Goal: Task Accomplishment & Management: Use online tool/utility

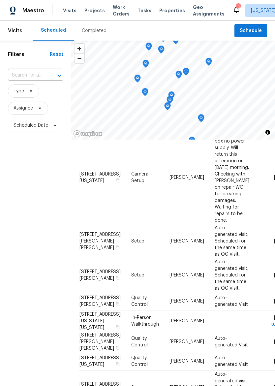
scroll to position [368, 0]
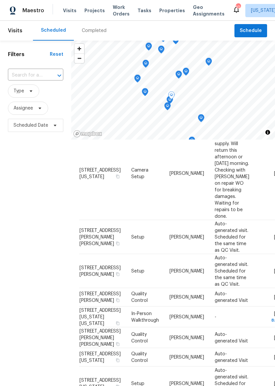
click at [94, 179] on span "[STREET_ADDRESS][US_STATE]" at bounding box center [99, 172] width 41 height 11
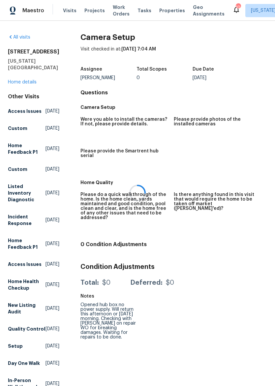
click at [8, 86] on div "All visits 8412 E 103rd Ter Kansas City, MO 64134 Home details Other Visits Acc…" at bounding box center [33, 213] width 51 height 359
click at [12, 84] on link "Home details" at bounding box center [22, 82] width 29 height 5
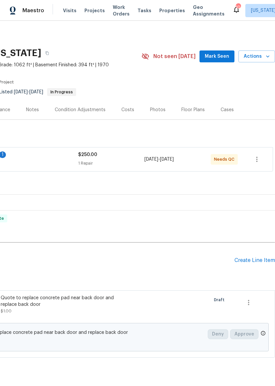
scroll to position [0, 98]
click at [140, 159] on div "$250.00 1 Repair" at bounding box center [111, 159] width 66 height 16
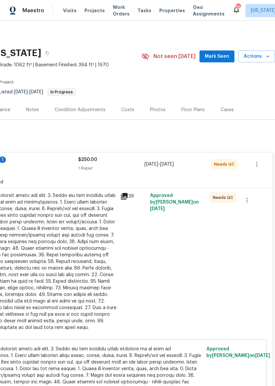
click at [105, 241] on div at bounding box center [44, 261] width 144 height 138
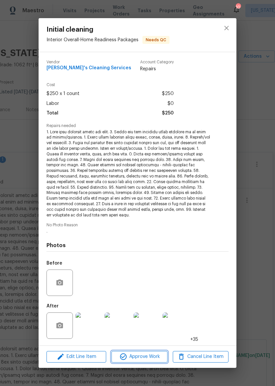
click at [144, 359] on span "Approve Work" at bounding box center [139, 356] width 52 height 8
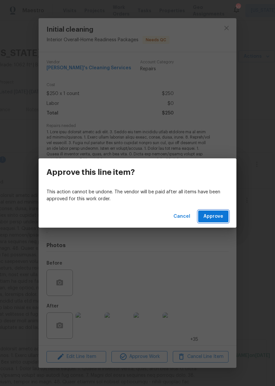
click at [216, 211] on button "Approve" at bounding box center [213, 216] width 30 height 12
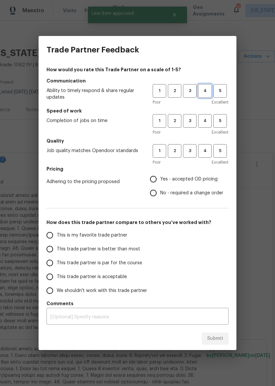
click at [202, 90] on span "4" at bounding box center [205, 91] width 12 height 8
click at [206, 128] on button "4" at bounding box center [205, 121] width 14 height 14
click at [205, 149] on span "4" at bounding box center [205, 151] width 12 height 8
click at [177, 178] on span "Yes - accepted OD pricing" at bounding box center [188, 179] width 57 height 7
click at [160, 178] on input "Yes - accepted OD pricing" at bounding box center [153, 179] width 14 height 14
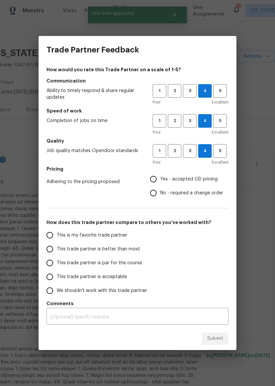
radio input "true"
click at [124, 246] on span "This trade partner is better than most" at bounding box center [98, 248] width 83 height 7
click at [57, 246] on input "This trade partner is better than most" at bounding box center [50, 249] width 14 height 14
click at [213, 342] on button "Submit" at bounding box center [215, 338] width 27 height 12
radio input "true"
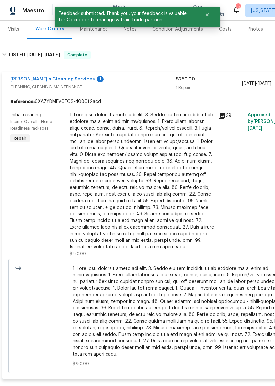
scroll to position [81, 0]
click at [145, 85] on span "CLEANING, CLEANING_MAINTENANCE" at bounding box center [92, 86] width 165 height 7
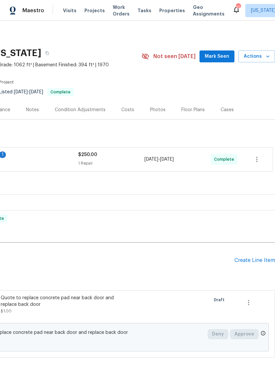
scroll to position [0, 98]
click at [251, 303] on icon "button" at bounding box center [248, 302] width 8 height 8
click at [260, 302] on li "Cancel" at bounding box center [253, 302] width 25 height 11
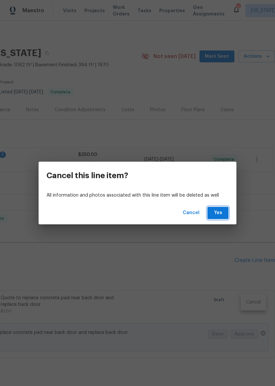
click at [227, 214] on button "Yes" at bounding box center [217, 213] width 21 height 12
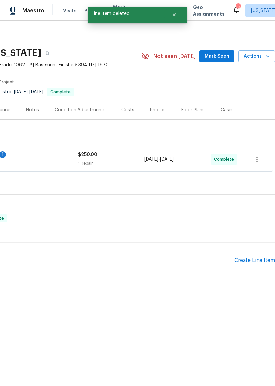
click at [258, 262] on div "Create Line Item" at bounding box center [254, 260] width 41 height 6
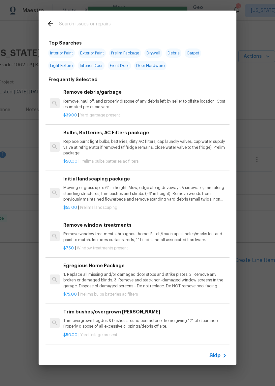
click at [156, 23] on input "text" at bounding box center [129, 25] width 140 height 10
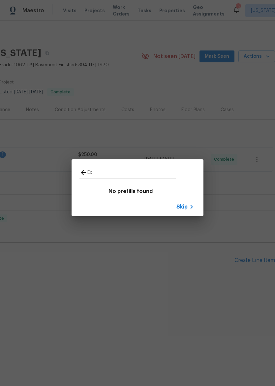
type input "E"
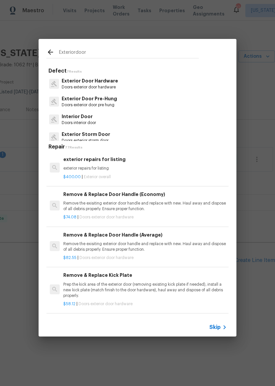
type input "Exteriordoor"
click at [114, 135] on div "Exterior Storm Door Doors exterior storm door" at bounding box center [137, 137] width 182 height 18
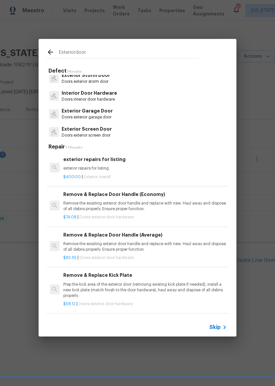
scroll to position [59, 0]
click at [158, 168] on p "exterior repairs for listing" at bounding box center [144, 168] width 163 height 6
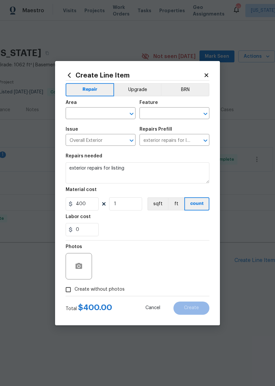
click at [158, 162] on div "Repairs needed" at bounding box center [138, 158] width 144 height 9
click at [156, 169] on textarea "exterior repairs for listing" at bounding box center [138, 172] width 144 height 21
click at [190, 228] on div "0" at bounding box center [138, 229] width 144 height 13
click at [111, 112] on input "text" at bounding box center [91, 114] width 51 height 10
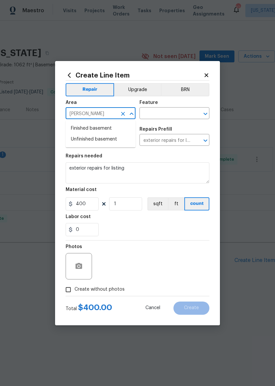
click at [114, 128] on li "Finished basement" at bounding box center [101, 128] width 70 height 11
type input "Finished basement"
click at [189, 111] on input "text" at bounding box center [164, 114] width 51 height 10
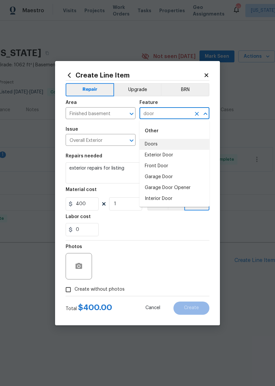
click at [169, 140] on li "Doors" at bounding box center [174, 144] width 70 height 11
type input "Doors"
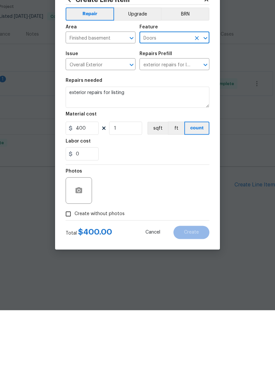
click at [68, 283] on input "Create without photos" at bounding box center [68, 289] width 13 height 13
checkbox input "true"
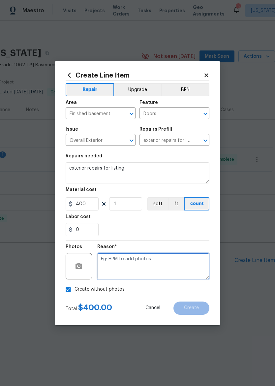
click at [188, 263] on textarea at bounding box center [153, 266] width 112 height 26
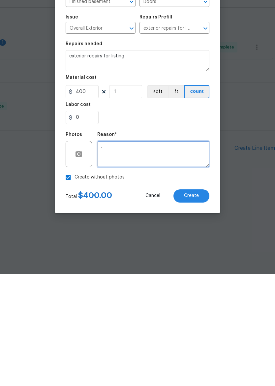
type textarea "."
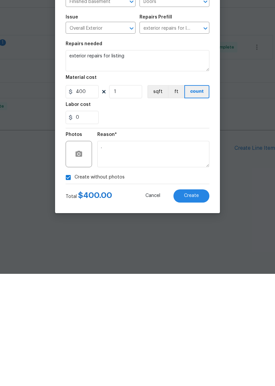
click at [198, 305] on span "Create" at bounding box center [191, 307] width 15 height 5
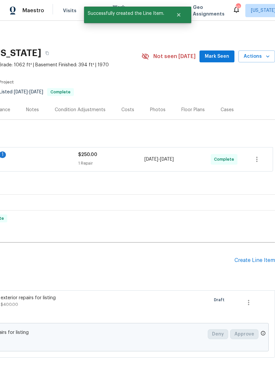
click at [253, 263] on div "Create Line Item" at bounding box center [254, 260] width 41 height 6
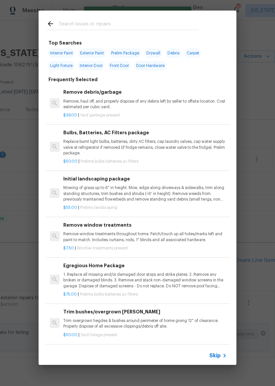
click at [68, 48] on span "Interior Paint" at bounding box center [61, 52] width 27 height 9
type input "Interior Paint"
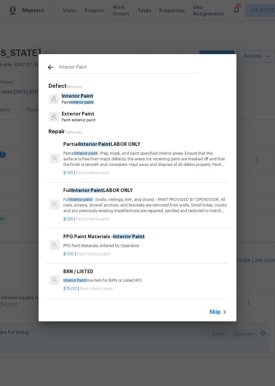
click at [171, 154] on p "Partial Interior paint - Prep, mask, and paint specified interior areas. Ensure…" at bounding box center [144, 159] width 163 height 17
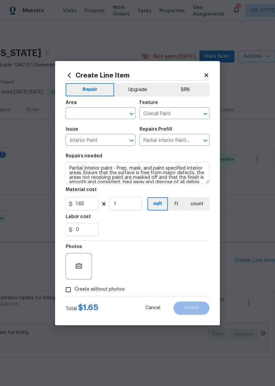
click at [97, 109] on input "text" at bounding box center [91, 114] width 51 height 10
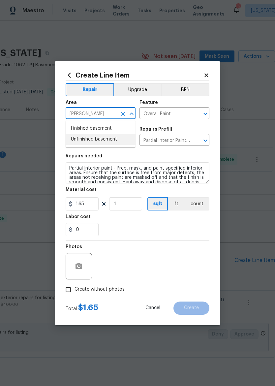
click at [114, 135] on li "Unfinished basement" at bounding box center [101, 139] width 70 height 11
type input "Unfinished basement"
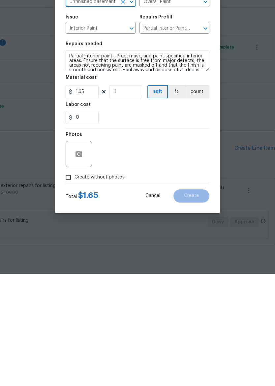
click at [65, 283] on input "Create without photos" at bounding box center [68, 289] width 13 height 13
checkbox input "true"
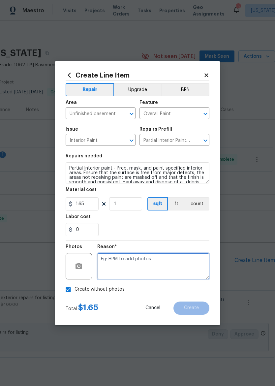
click at [198, 270] on textarea at bounding box center [153, 266] width 112 height 26
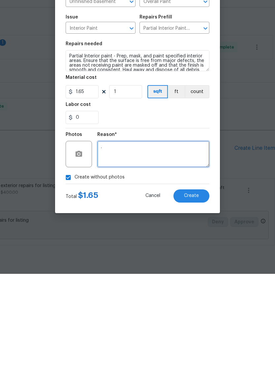
type textarea "."
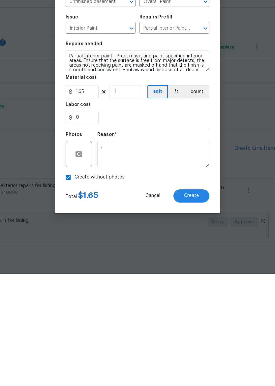
click at [201, 283] on div "Create without photos" at bounding box center [138, 289] width 144 height 13
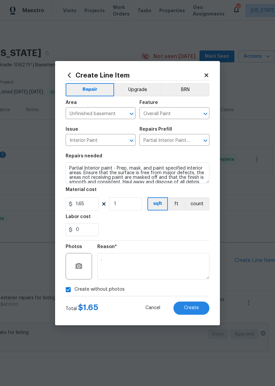
click at [194, 308] on span "Create" at bounding box center [191, 307] width 15 height 5
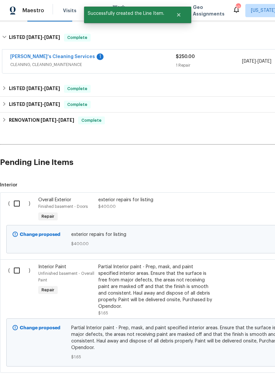
scroll to position [98, 0]
click at [18, 209] on input "checkbox" at bounding box center [19, 203] width 19 height 14
checkbox input "true"
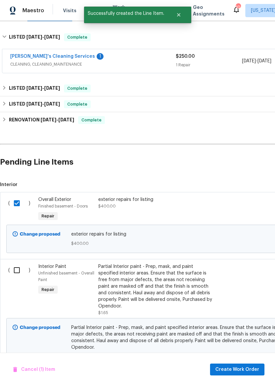
click at [15, 274] on input "checkbox" at bounding box center [19, 270] width 19 height 14
checkbox input "true"
click at [244, 368] on span "Create Work Order" at bounding box center [237, 369] width 44 height 8
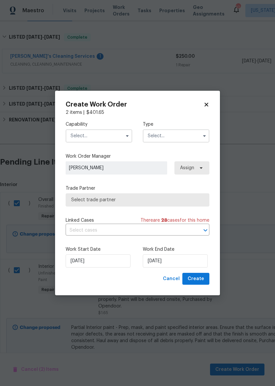
click at [110, 133] on input "text" at bounding box center [99, 135] width 67 height 13
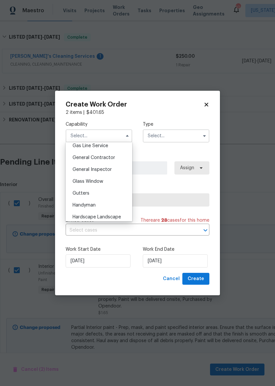
scroll to position [302, 0]
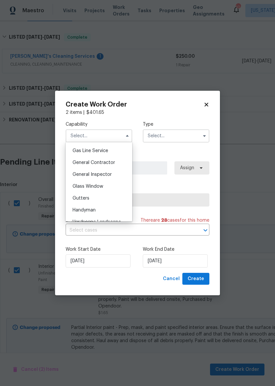
checkbox input "false"
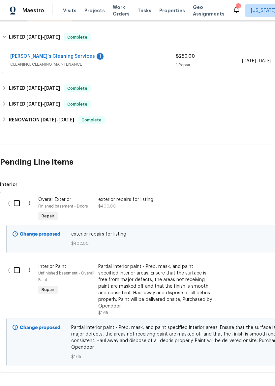
click at [14, 201] on input "checkbox" at bounding box center [19, 203] width 19 height 14
checkbox input "true"
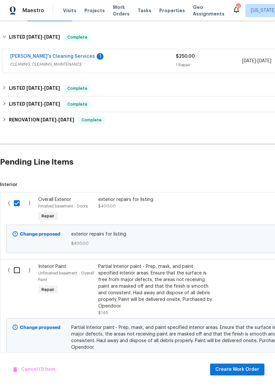
click at [16, 272] on input "checkbox" at bounding box center [19, 270] width 19 height 14
checkbox input "true"
click at [244, 370] on span "Create Work Order" at bounding box center [237, 369] width 44 height 8
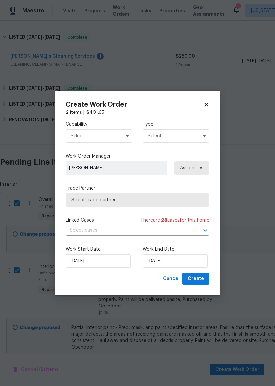
click at [106, 140] on input "text" at bounding box center [99, 135] width 67 height 13
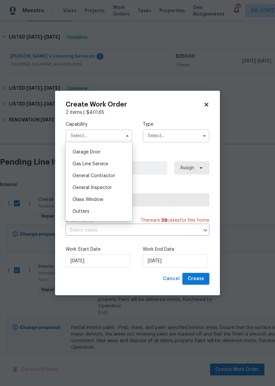
scroll to position [289, 0]
click at [114, 175] on div "General Contractor" at bounding box center [98, 175] width 63 height 12
type input "General Contractor"
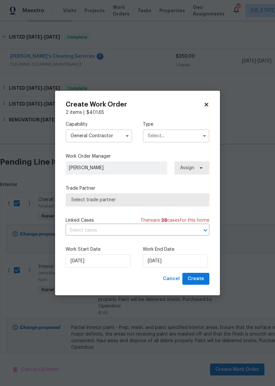
click at [190, 136] on input "text" at bounding box center [176, 135] width 67 height 13
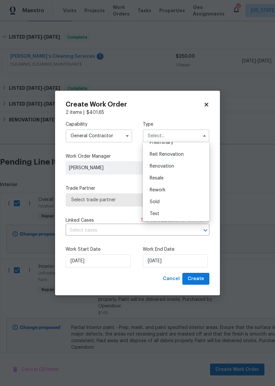
scroll to position [150, 0]
click at [180, 189] on div "Rework" at bounding box center [175, 190] width 63 height 12
type input "Rework"
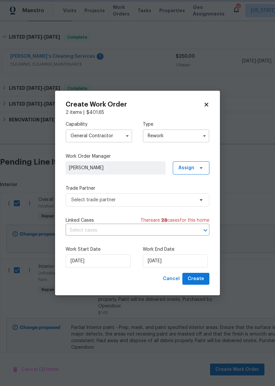
scroll to position [0, 0]
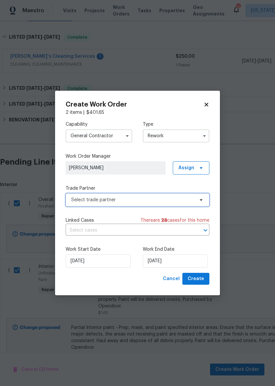
click at [172, 199] on span "Select trade partner" at bounding box center [132, 199] width 123 height 7
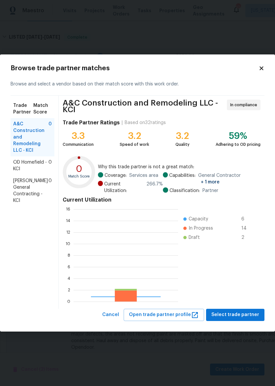
scroll to position [92, 104]
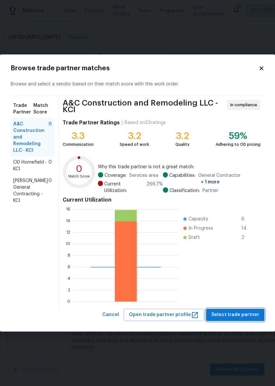
click at [249, 312] on span "Select trade partner" at bounding box center [235, 314] width 48 height 8
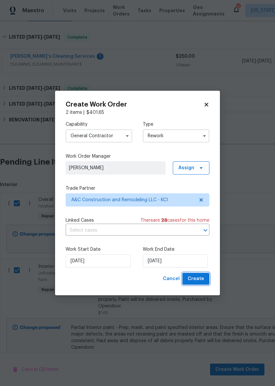
click at [201, 276] on span "Create" at bounding box center [195, 278] width 16 height 8
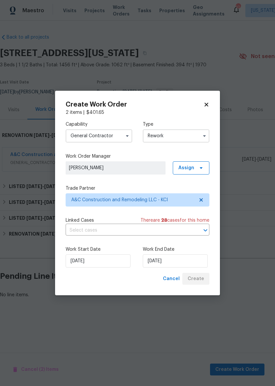
scroll to position [0, 0]
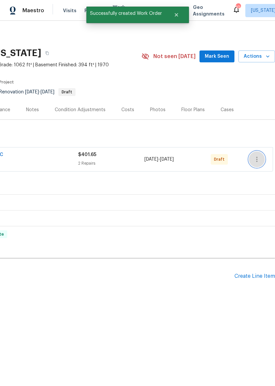
click at [261, 155] on icon "button" at bounding box center [257, 159] width 8 height 8
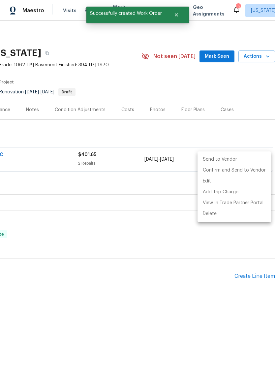
click at [248, 157] on li "Send to Vendor" at bounding box center [233, 159] width 73 height 11
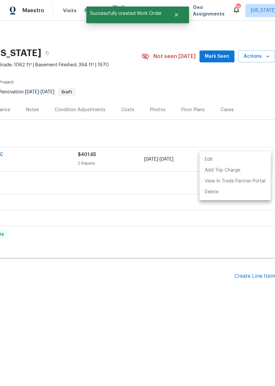
click at [238, 134] on div at bounding box center [137, 193] width 275 height 386
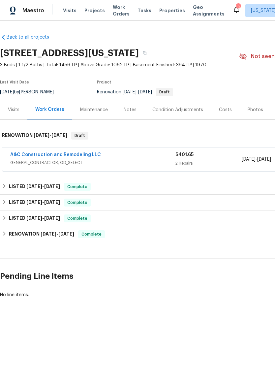
scroll to position [0, 0]
click at [13, 7] on img at bounding box center [13, 11] width 6 height 8
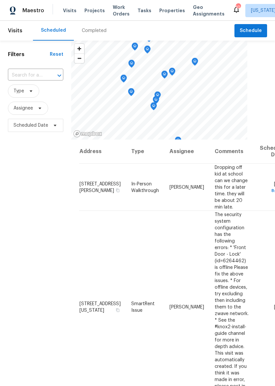
click at [159, 9] on span "Properties" at bounding box center [172, 10] width 26 height 7
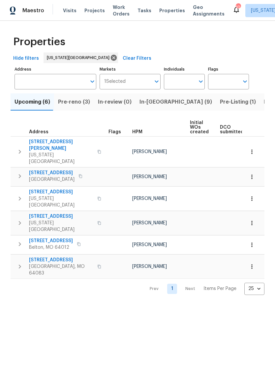
click at [150, 103] on span "In-reno (9)" at bounding box center [175, 101] width 72 height 9
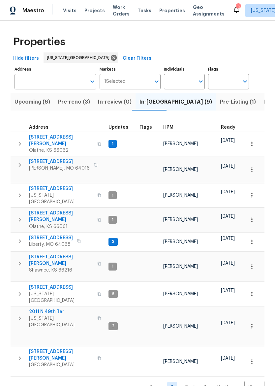
click at [34, 210] on span "612 N Logan St" at bounding box center [61, 216] width 64 height 13
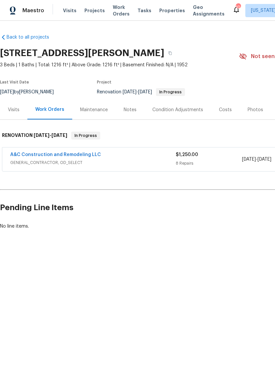
click at [23, 15] on div "Maestro" at bounding box center [22, 10] width 44 height 13
